Goal: Register for event/course

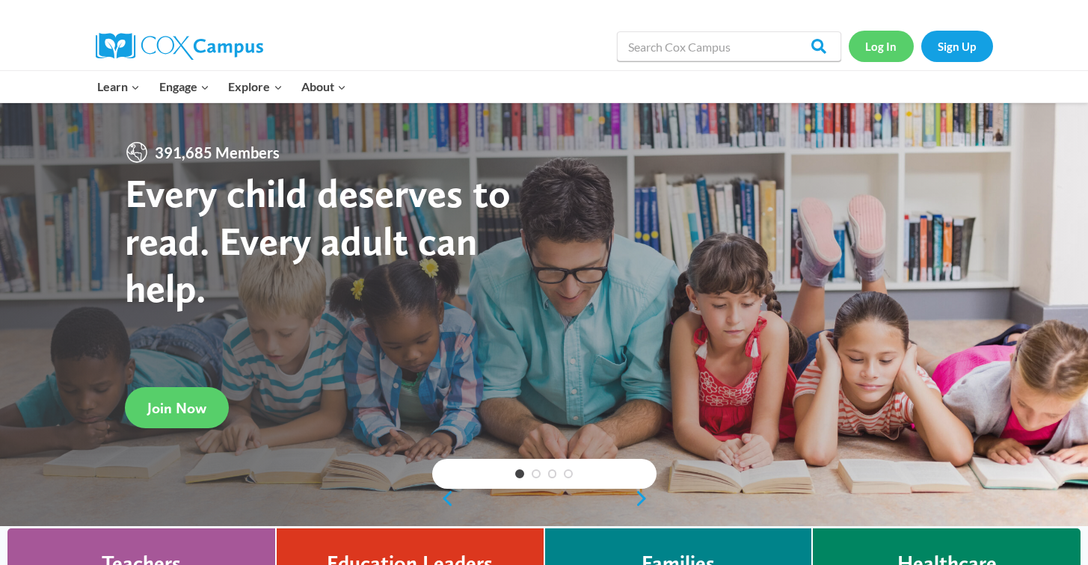
click at [876, 55] on link "Log In" at bounding box center [881, 46] width 65 height 31
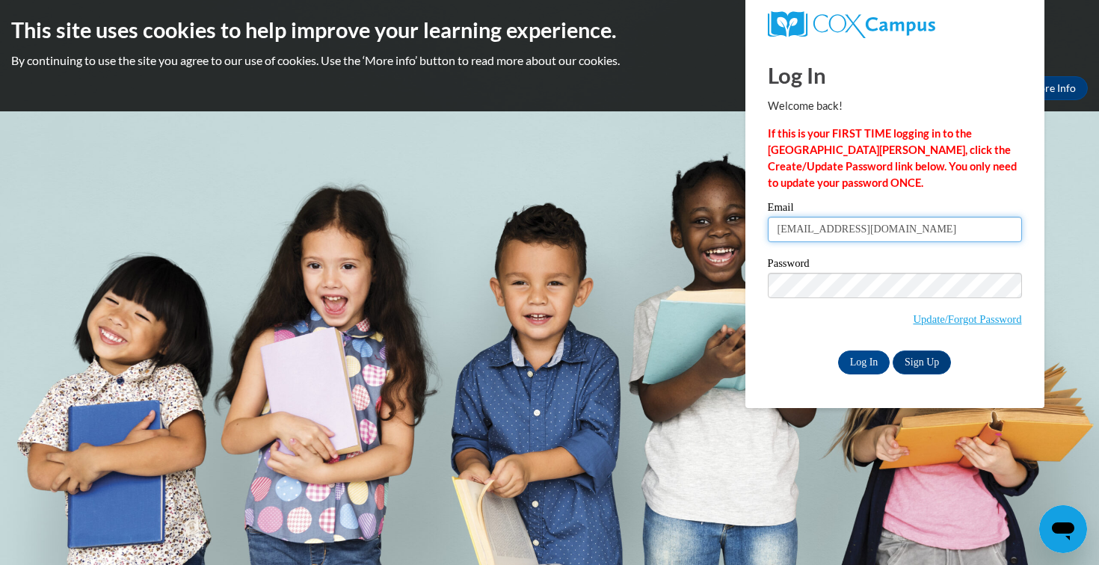
type input "jiseljacobo13@icloud.com"
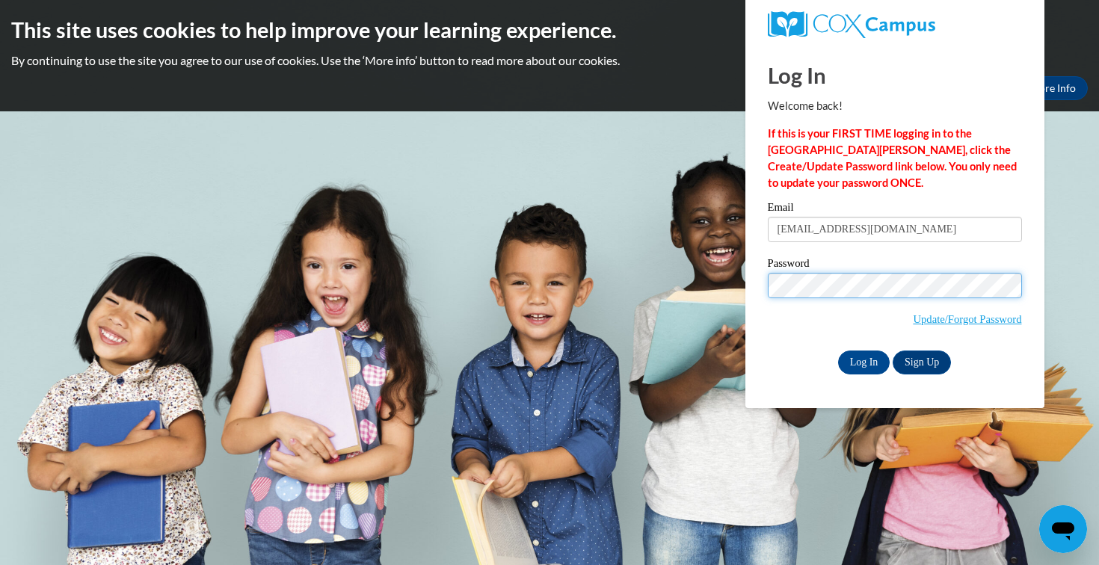
click at [863, 360] on input "Log In" at bounding box center [864, 363] width 52 height 24
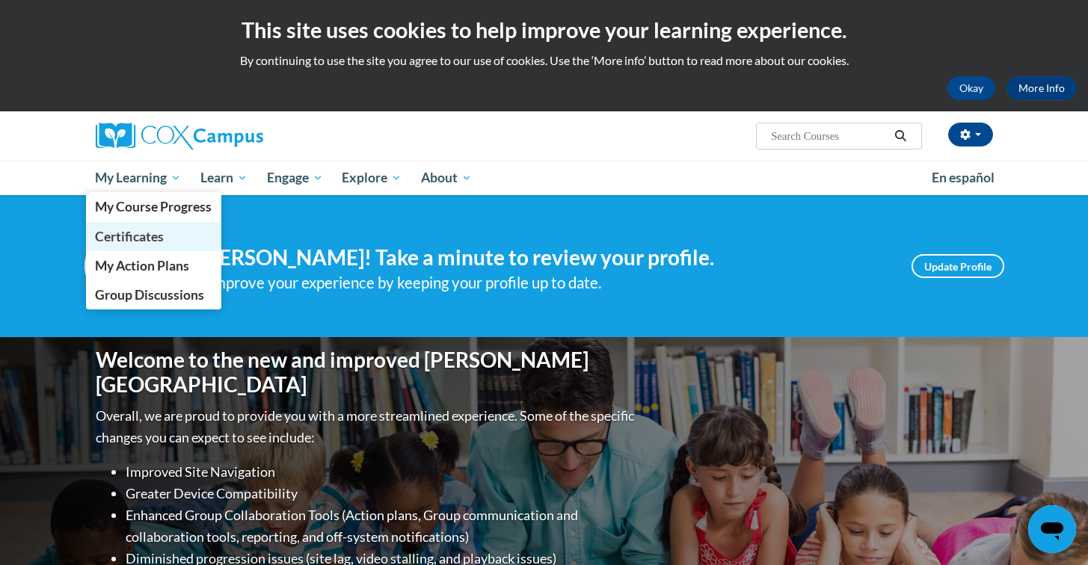
click at [147, 230] on span "Certificates" at bounding box center [129, 237] width 69 height 16
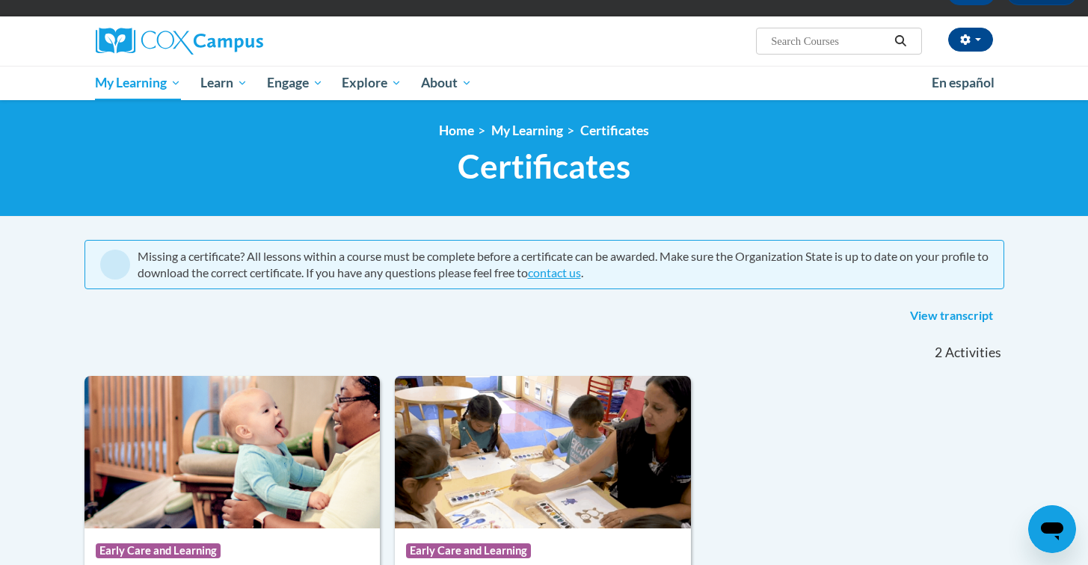
scroll to position [86, 0]
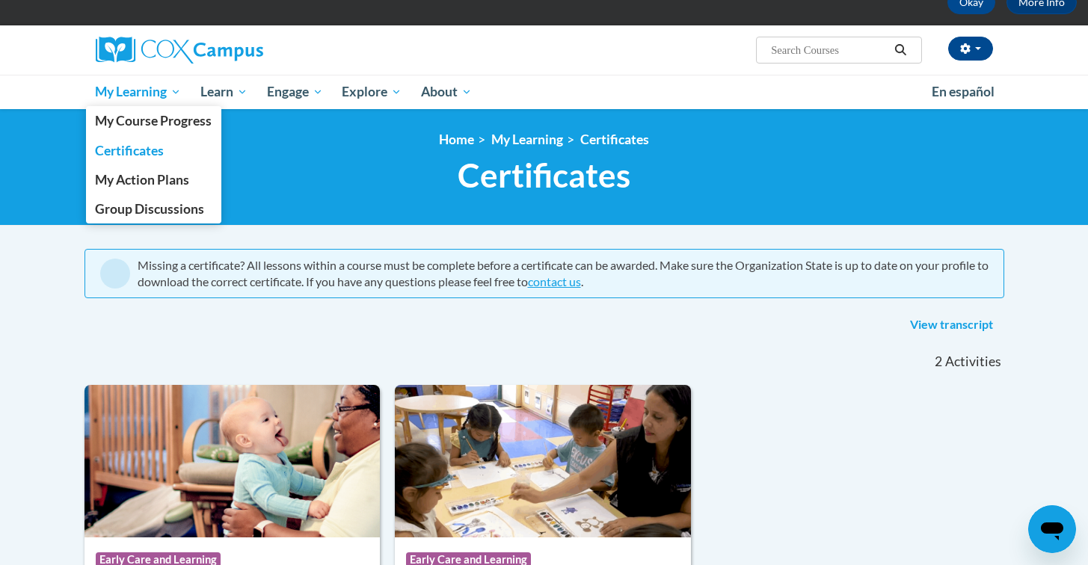
click at [132, 93] on span "My Learning" at bounding box center [138, 92] width 86 height 18
click at [140, 125] on span "My Course Progress" at bounding box center [153, 121] width 117 height 16
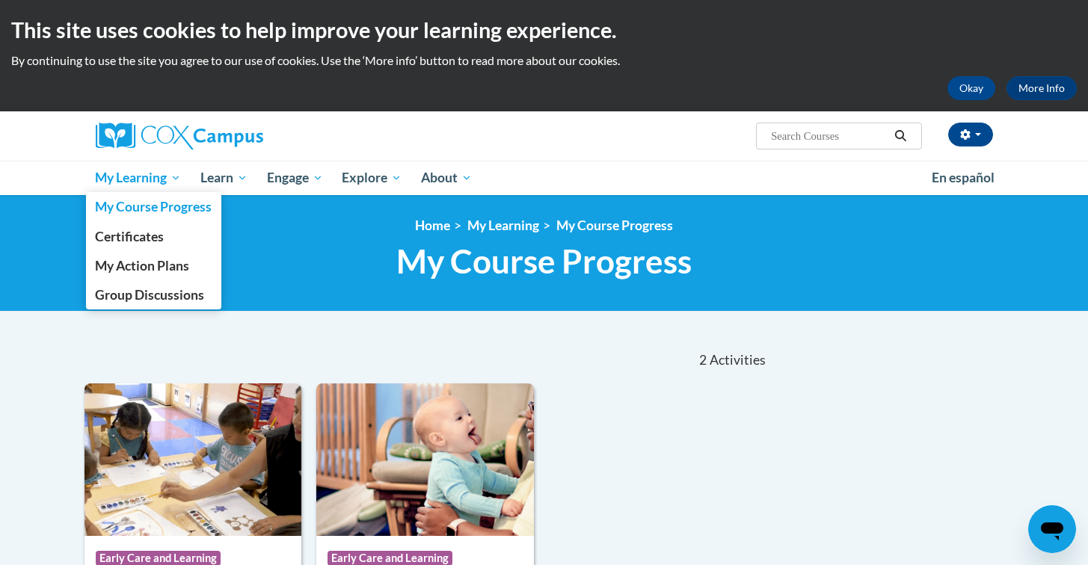
click at [143, 187] on link "My Learning" at bounding box center [138, 178] width 105 height 34
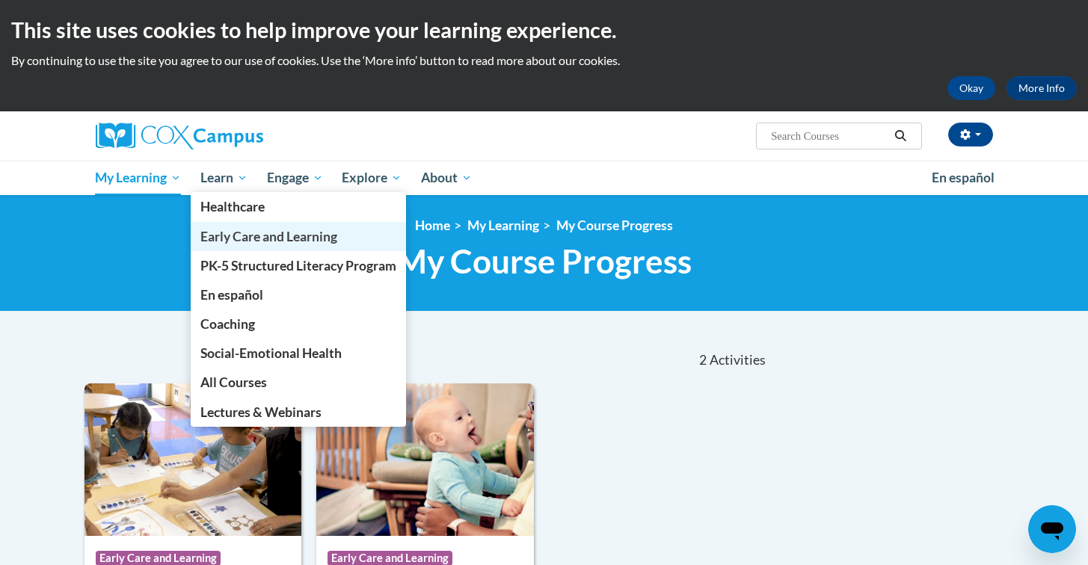
click at [241, 230] on span "Early Care and Learning" at bounding box center [268, 237] width 137 height 16
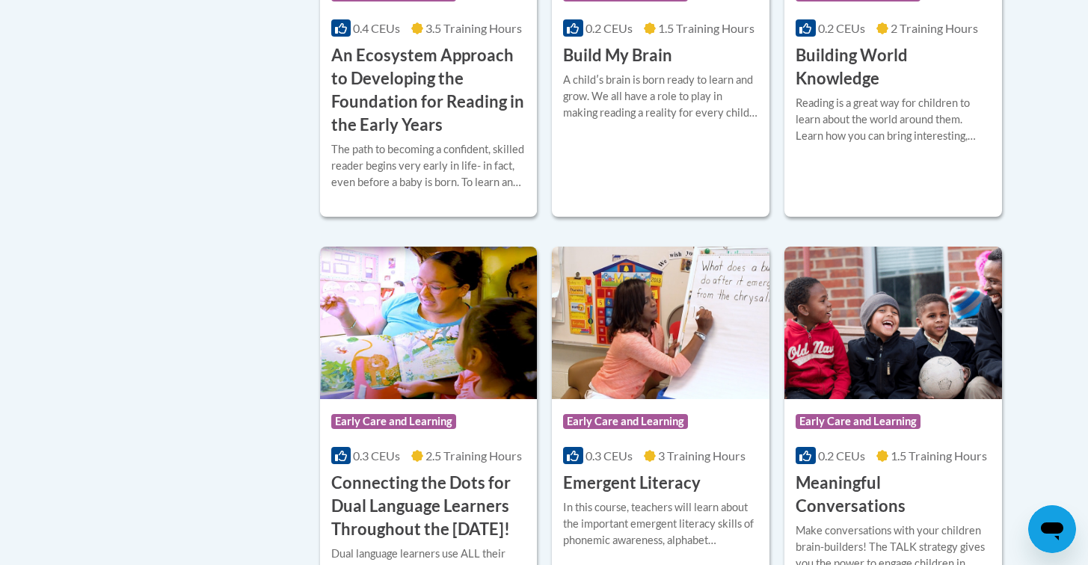
scroll to position [777, 0]
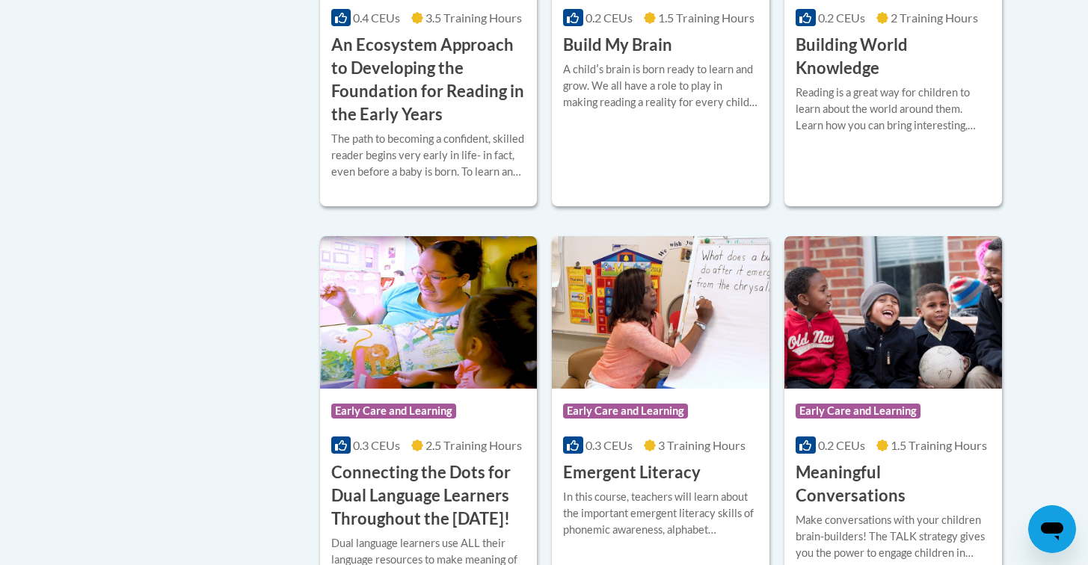
click at [385, 126] on h3 "An Ecosystem Approach to Developing the Foundation for Reading in the Early Yea…" at bounding box center [428, 80] width 195 height 92
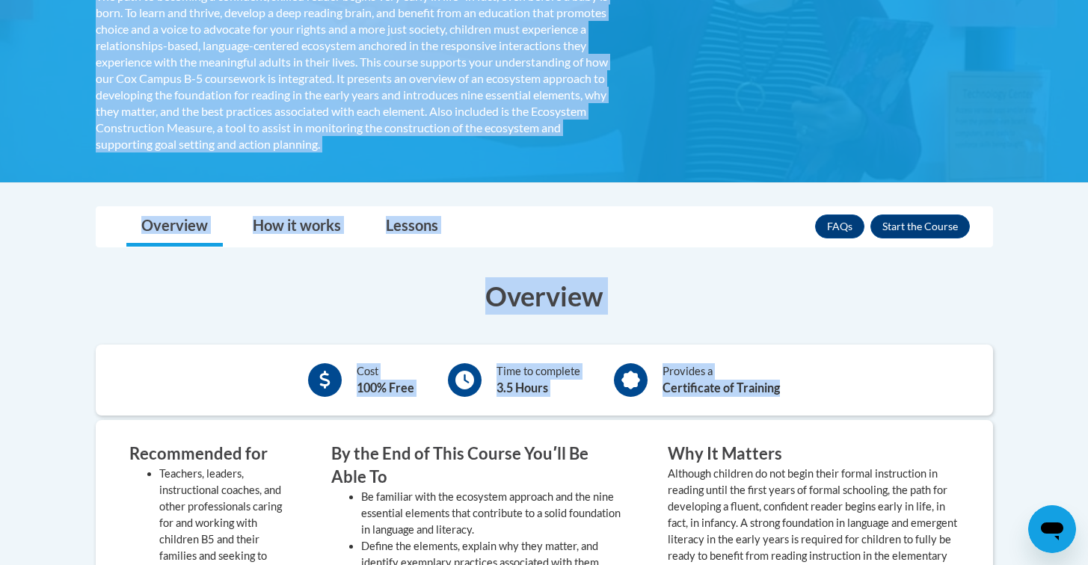
scroll to position [511, 0]
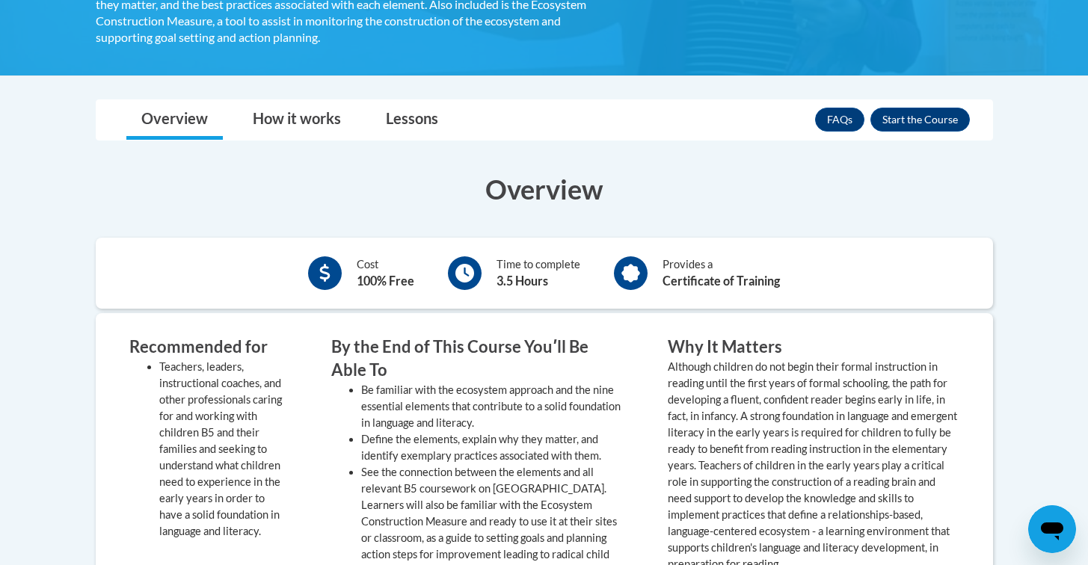
click at [600, 165] on div "Overview Cost 100% Free Time to complete 3.5 Hours Provides a Certificate of Tr…" at bounding box center [544, 553] width 920 height 795
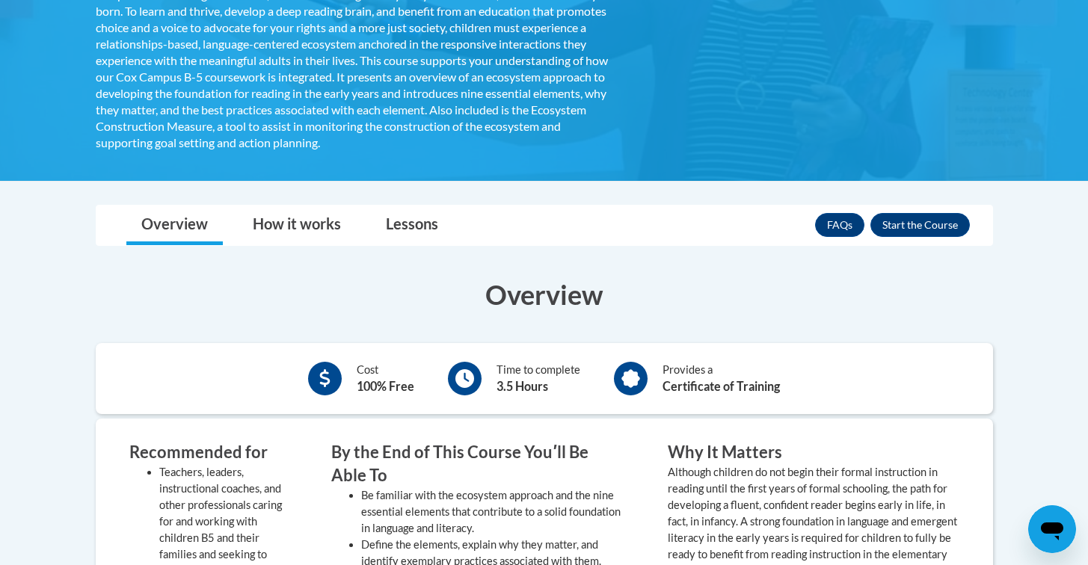
scroll to position [404, 0]
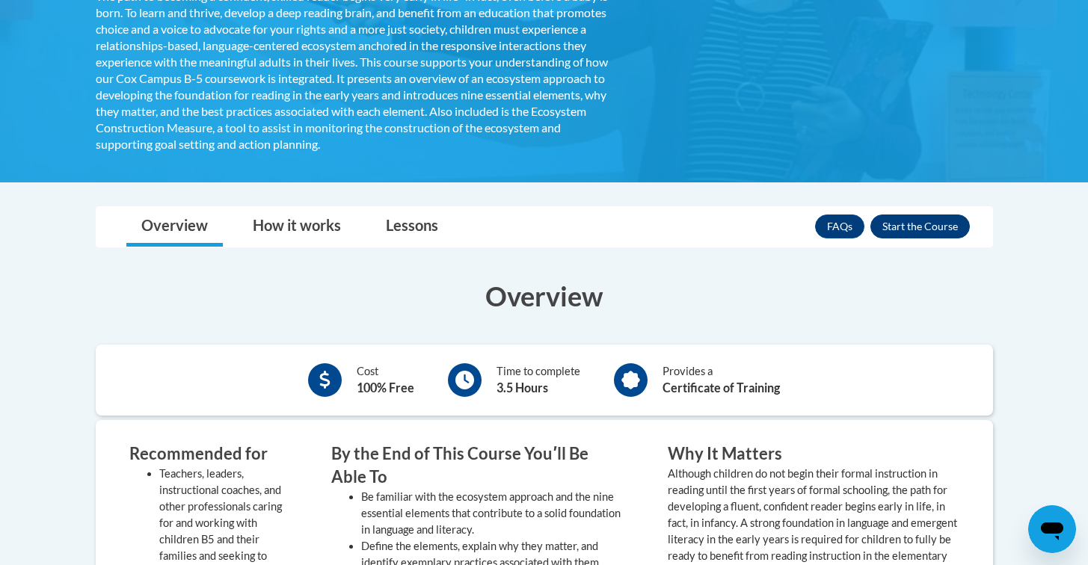
click at [908, 221] on button "Enroll" at bounding box center [919, 227] width 99 height 24
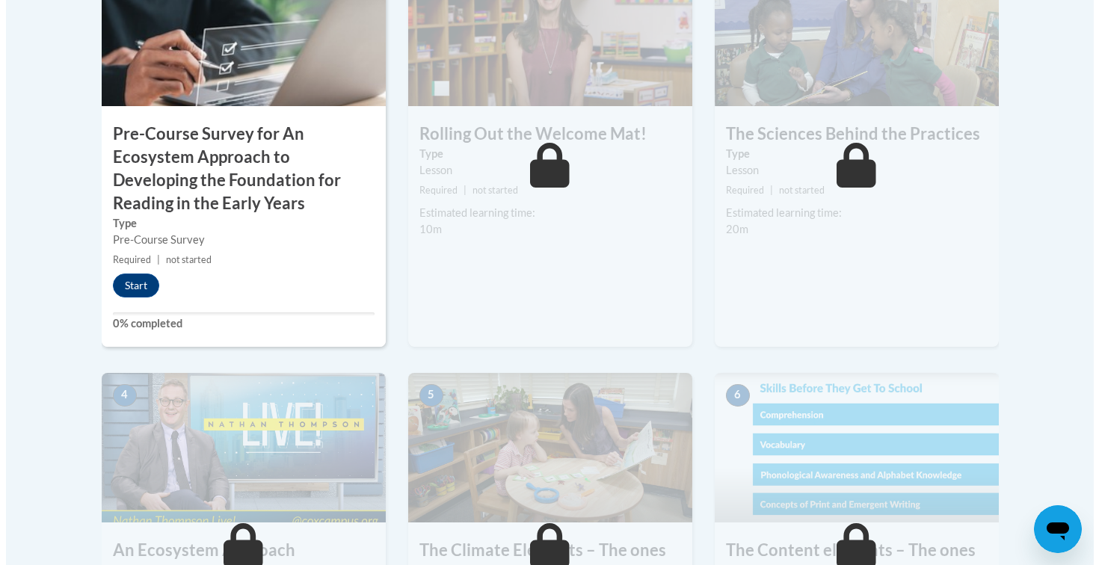
scroll to position [599, 0]
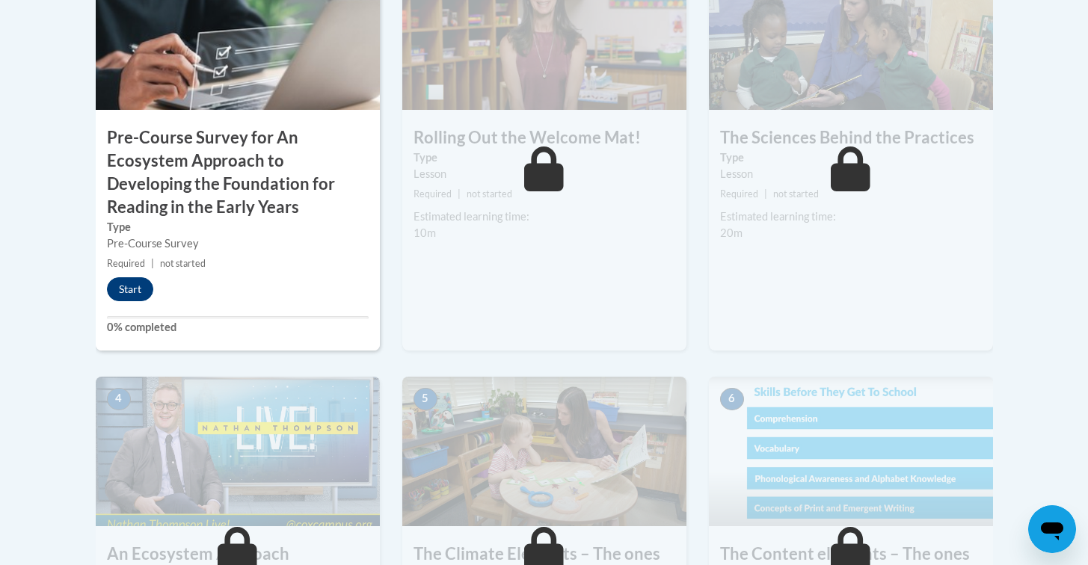
click at [132, 279] on button "Start" at bounding box center [130, 289] width 46 height 24
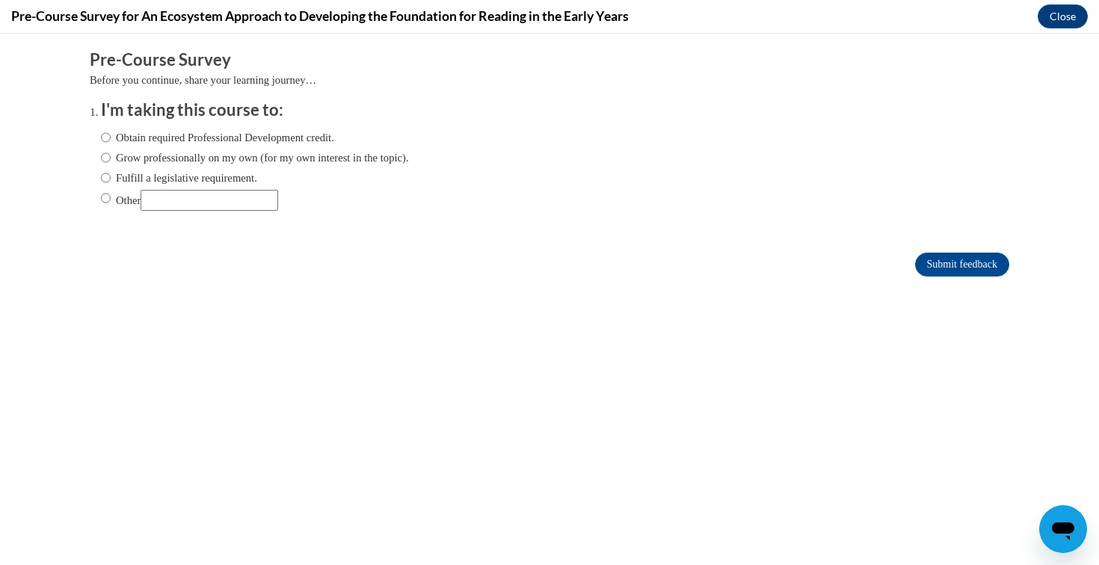
scroll to position [0, 0]
click at [231, 202] on input "Other" at bounding box center [210, 200] width 138 height 21
click at [101, 138] on input "Obtain required Professional Development credit." at bounding box center [106, 137] width 10 height 16
radio input "true"
click at [920, 267] on input "Submit feedback" at bounding box center [962, 265] width 94 height 24
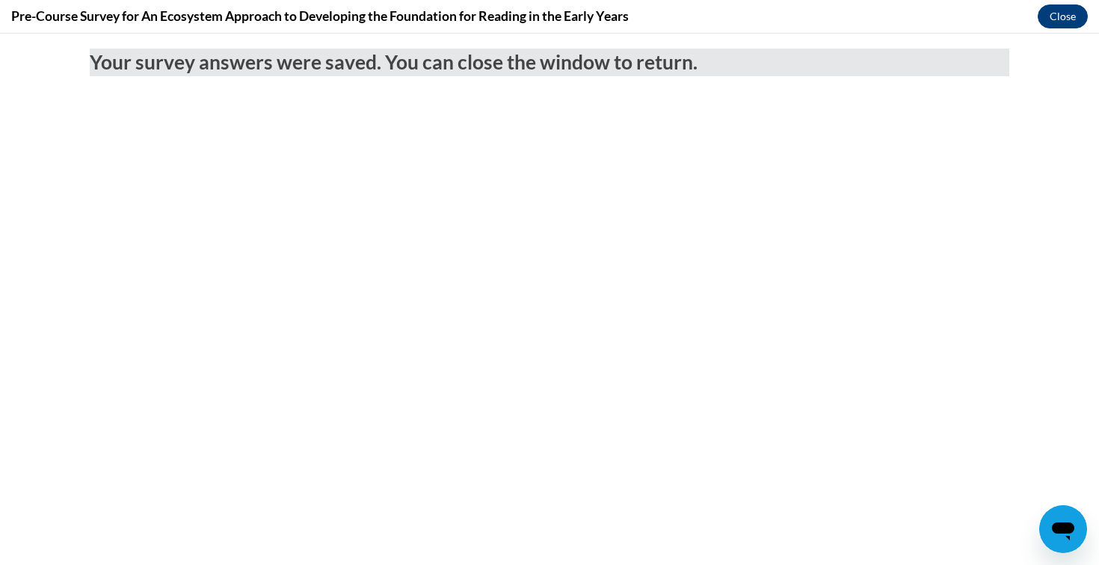
click at [1077, 18] on button "Close" at bounding box center [1063, 16] width 50 height 24
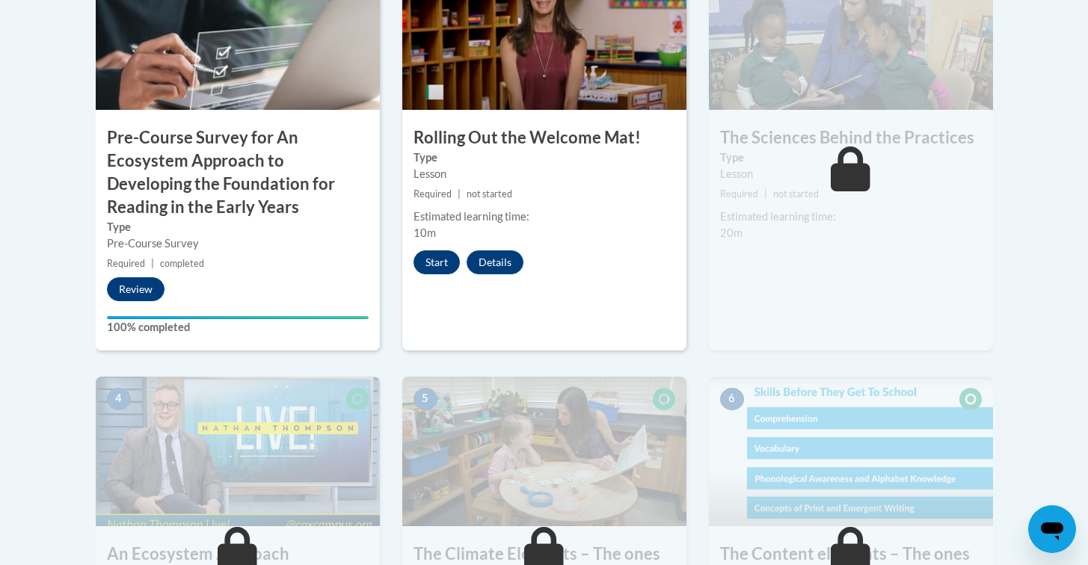
click at [440, 263] on button "Start" at bounding box center [436, 262] width 46 height 24
